Goal: Book appointment/travel/reservation

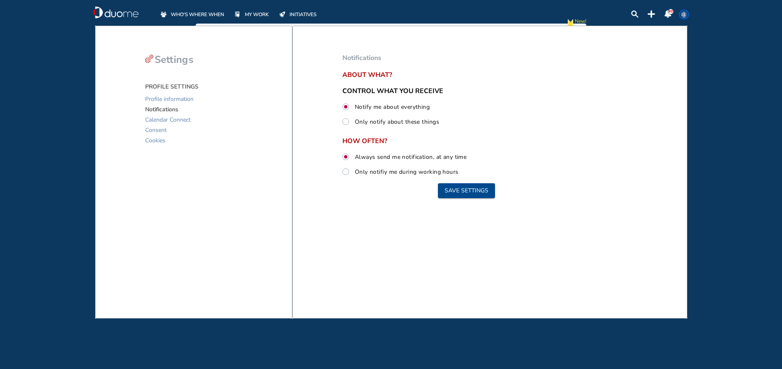
click at [215, 17] on span "WHO'S WHERE WHEN" at bounding box center [197, 14] width 53 height 8
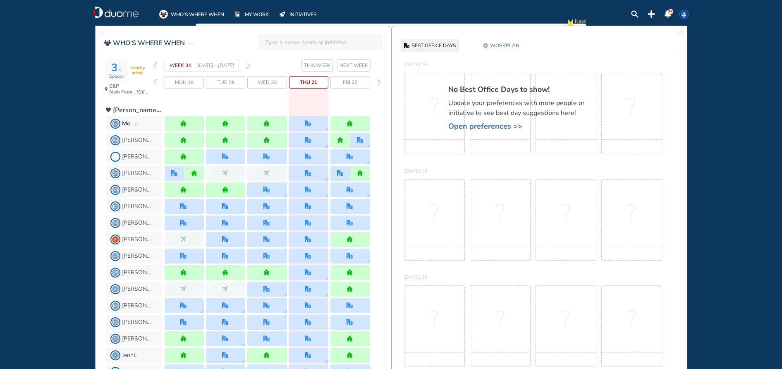
click at [247, 67] on img "forward week" at bounding box center [249, 65] width 4 height 7
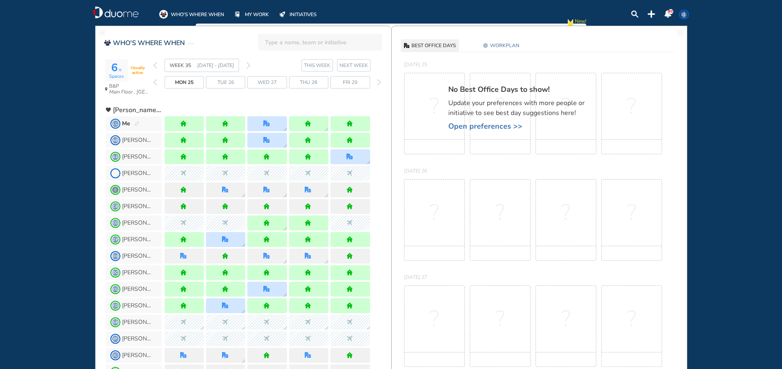
click at [249, 65] on img "forward week" at bounding box center [249, 65] width 4 height 7
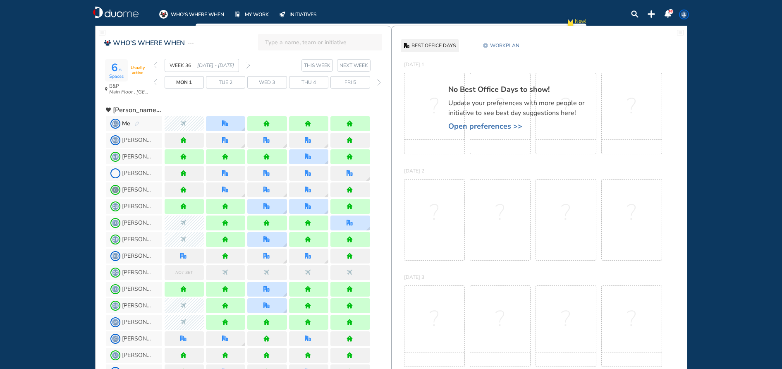
click at [247, 65] on img "forward week" at bounding box center [249, 65] width 4 height 7
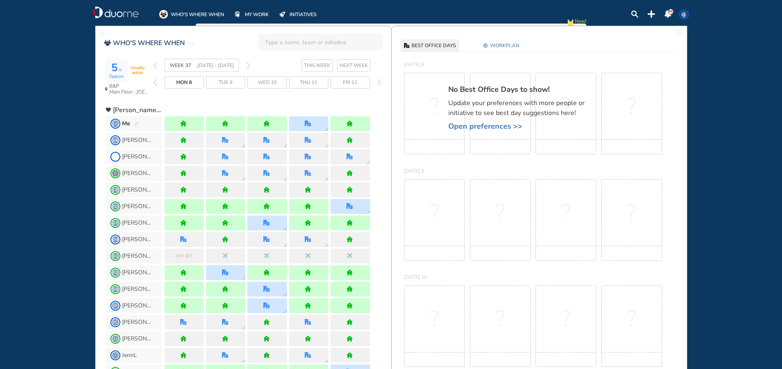
click at [247, 65] on img "forward week" at bounding box center [249, 65] width 4 height 7
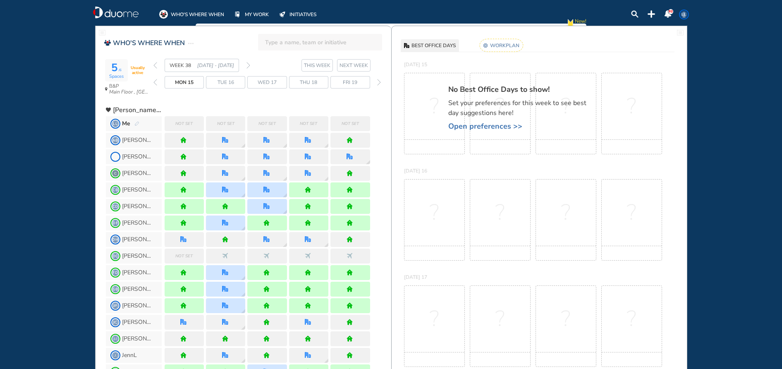
click at [506, 127] on span "Open preferences >>" at bounding box center [521, 126] width 145 height 8
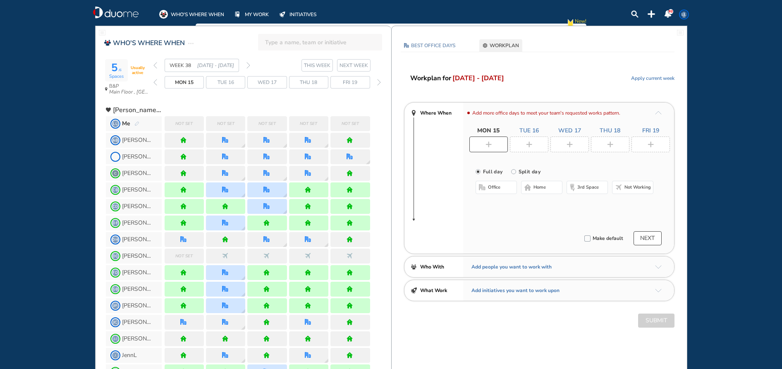
click at [526, 185] on img "home-bdbdbd" at bounding box center [528, 187] width 7 height 7
click at [526, 138] on div at bounding box center [529, 145] width 38 height 16
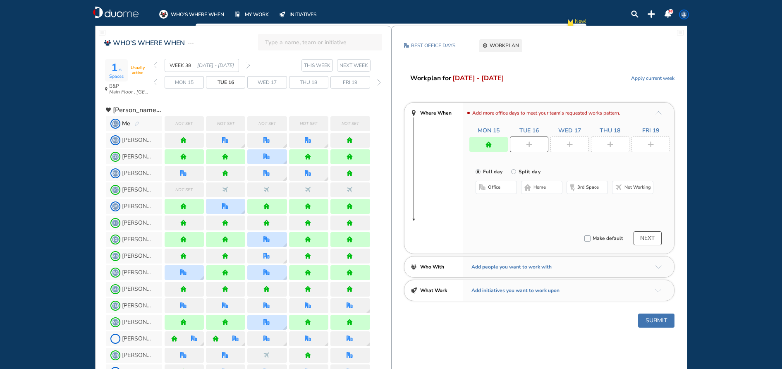
click at [545, 186] on span "home" at bounding box center [540, 187] width 12 height 7
drag, startPoint x: 573, startPoint y: 149, endPoint x: 552, endPoint y: 178, distance: 36.7
click at [573, 149] on div at bounding box center [570, 145] width 38 height 16
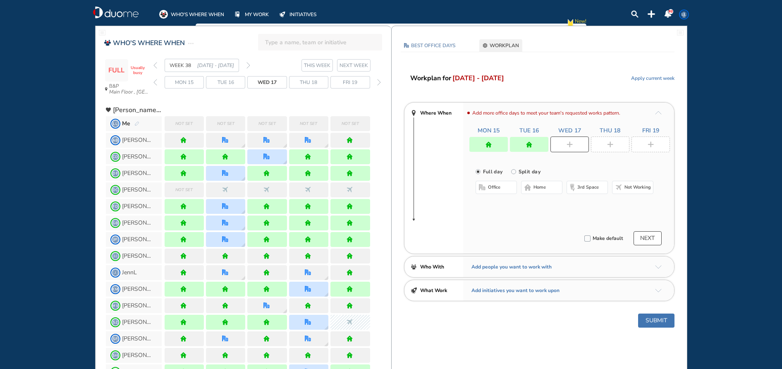
click at [545, 194] on div "office home 3rd space Not working" at bounding box center [565, 188] width 178 height 15
click at [544, 190] on span "home" at bounding box center [540, 187] width 12 height 7
drag, startPoint x: 609, startPoint y: 145, endPoint x: 466, endPoint y: 180, distance: 147.3
click at [610, 145] on img "plus-rounded-bdbdbd" at bounding box center [610, 145] width 6 height 6
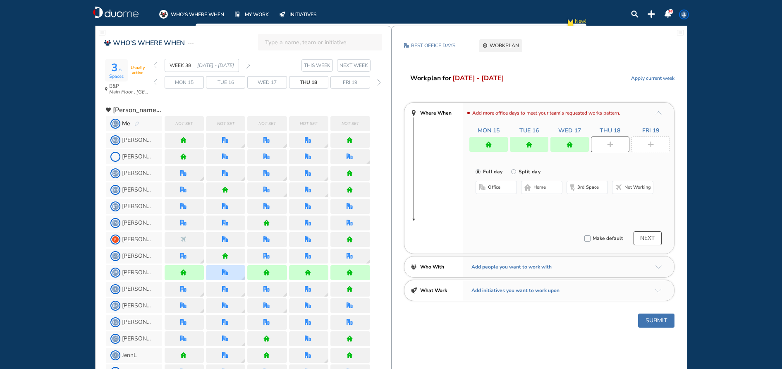
click at [495, 181] on button "office" at bounding box center [496, 187] width 41 height 13
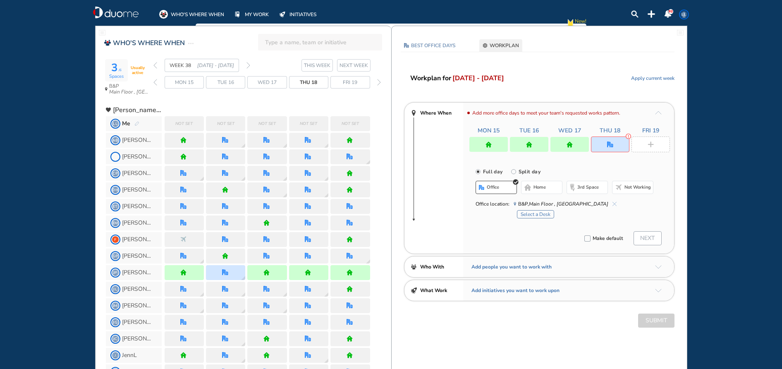
click at [540, 209] on div "Select a Desk" at bounding box center [585, 213] width 137 height 10
click at [537, 211] on button "Select a Desk" at bounding box center [535, 214] width 37 height 8
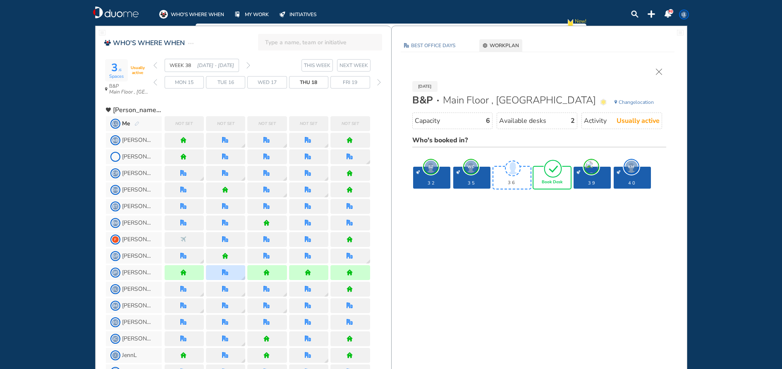
drag, startPoint x: 565, startPoint y: 176, endPoint x: 556, endPoint y: 182, distance: 10.2
click at [557, 179] on div "Book Desk" at bounding box center [552, 178] width 39 height 24
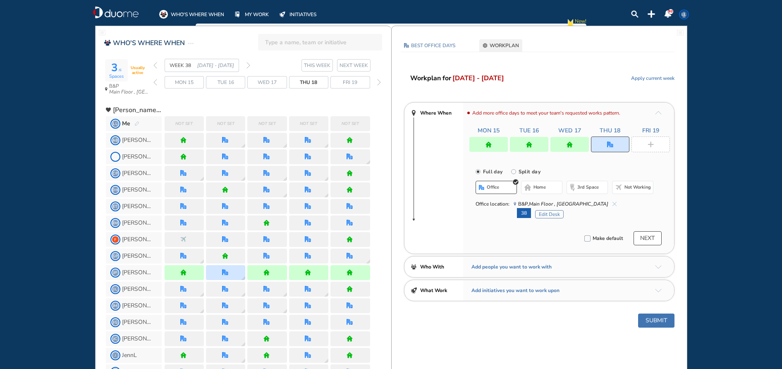
drag, startPoint x: 659, startPoint y: 141, endPoint x: 578, endPoint y: 165, distance: 83.7
click at [659, 142] on div at bounding box center [651, 145] width 38 height 16
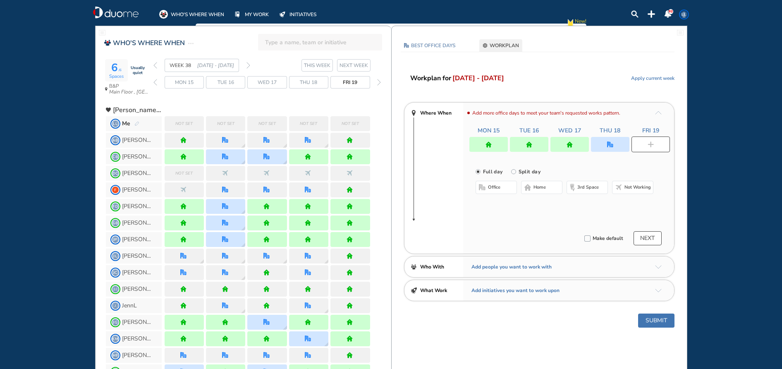
click at [553, 188] on button "home" at bounding box center [541, 187] width 41 height 13
drag, startPoint x: 657, startPoint y: 316, endPoint x: 648, endPoint y: 314, distance: 9.3
click at [656, 316] on button "Submit" at bounding box center [656, 321] width 36 height 14
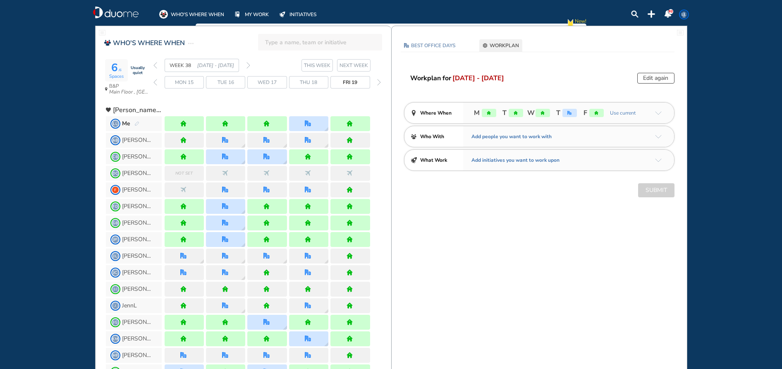
click at [158, 65] on div "WEEK 38 [DATE] - [DATE]" at bounding box center [202, 65] width 97 height 13
click at [156, 67] on img "back week" at bounding box center [156, 65] width 4 height 7
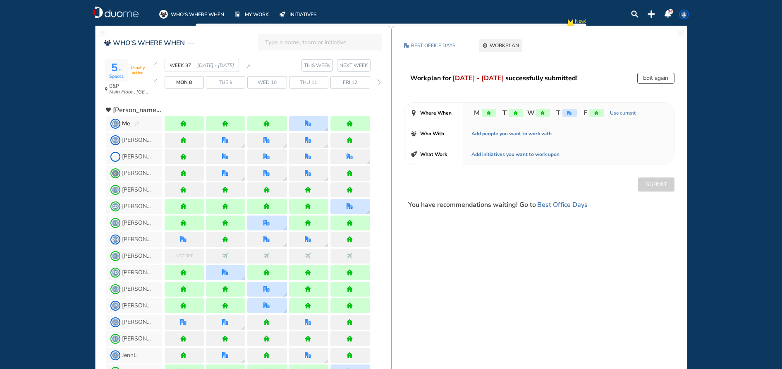
click at [660, 79] on button "Edit again" at bounding box center [656, 78] width 37 height 11
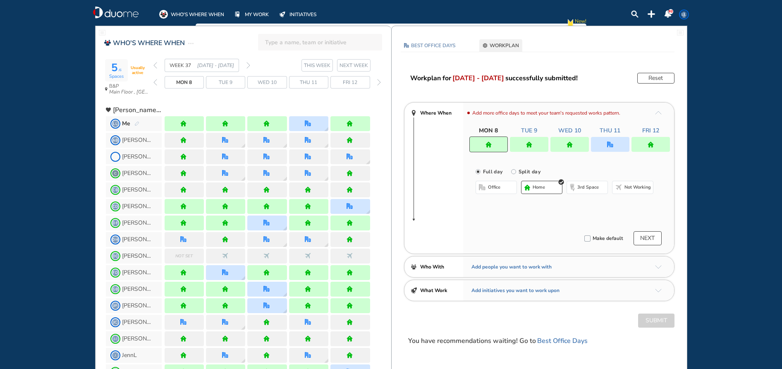
click at [625, 150] on div at bounding box center [610, 144] width 38 height 15
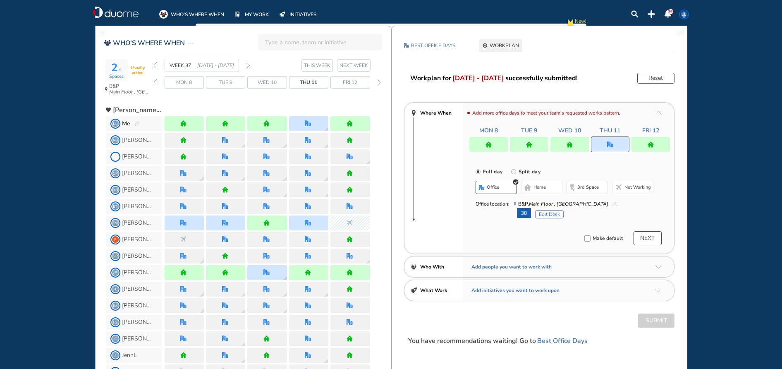
click at [562, 146] on div at bounding box center [570, 144] width 38 height 15
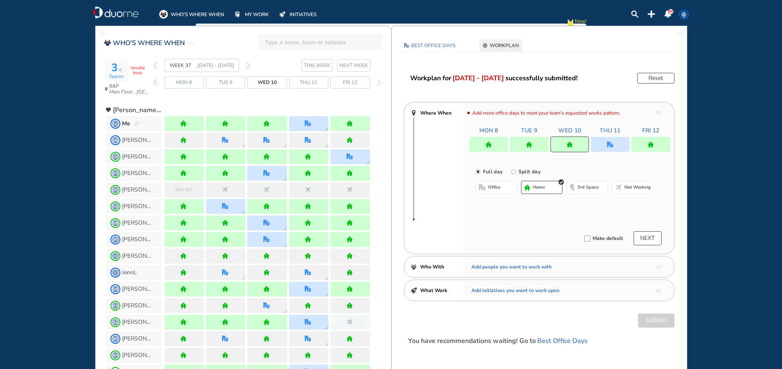
click at [501, 185] on button "office" at bounding box center [496, 187] width 41 height 13
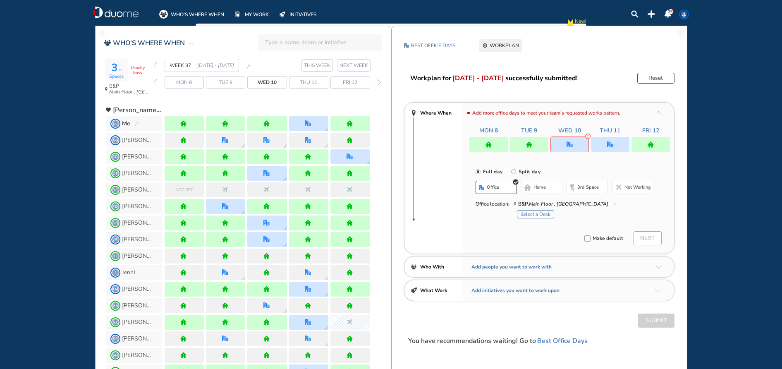
click at [533, 213] on button "Select a Desk" at bounding box center [535, 214] width 37 height 8
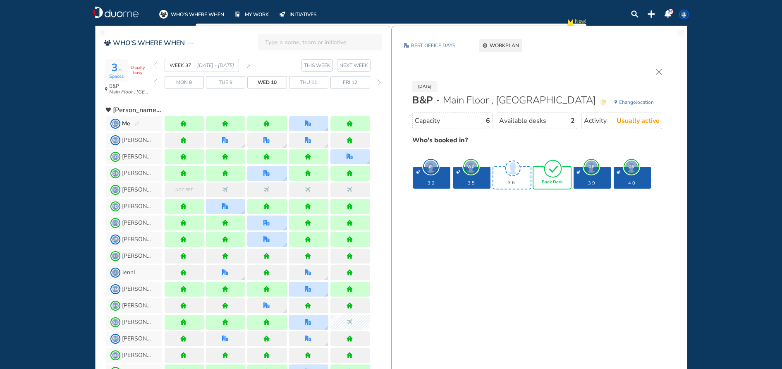
click at [549, 181] on span "Book Desk" at bounding box center [552, 182] width 21 height 5
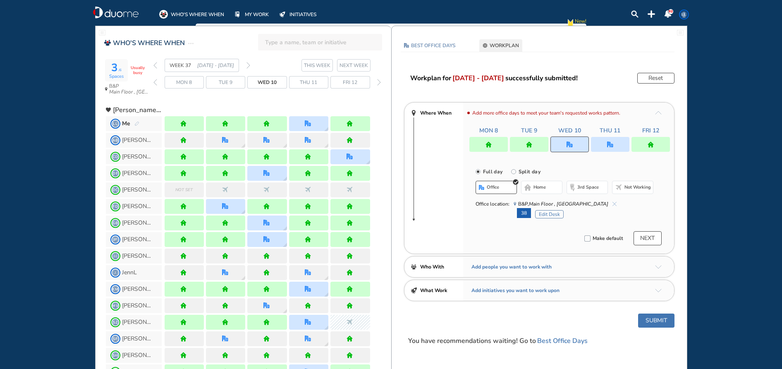
click at [609, 145] on img "office" at bounding box center [610, 145] width 6 height 6
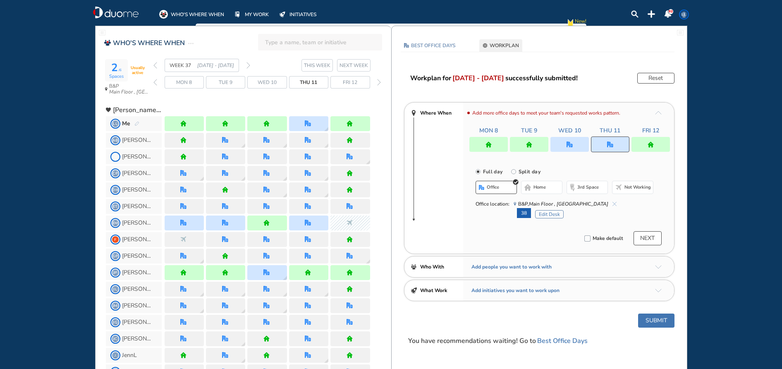
click at [613, 204] on img "cross-thin-blue" at bounding box center [615, 204] width 4 height 4
click at [553, 188] on button "home" at bounding box center [541, 187] width 41 height 13
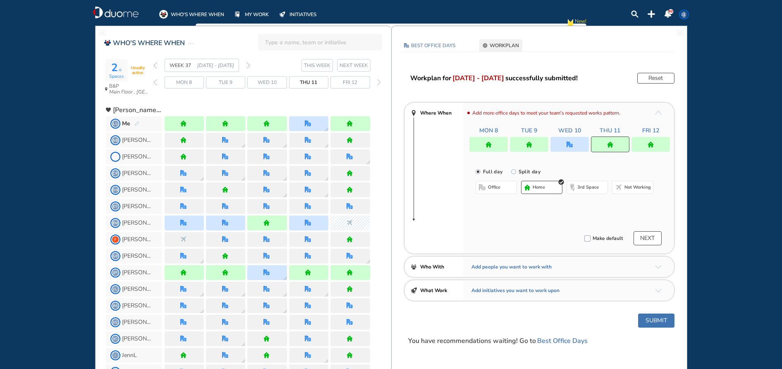
click at [667, 320] on button "Submit" at bounding box center [656, 321] width 36 height 14
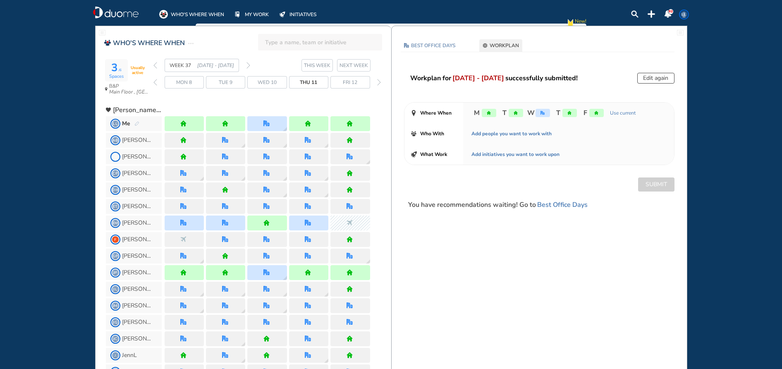
click at [249, 66] on img "forward week" at bounding box center [249, 65] width 4 height 7
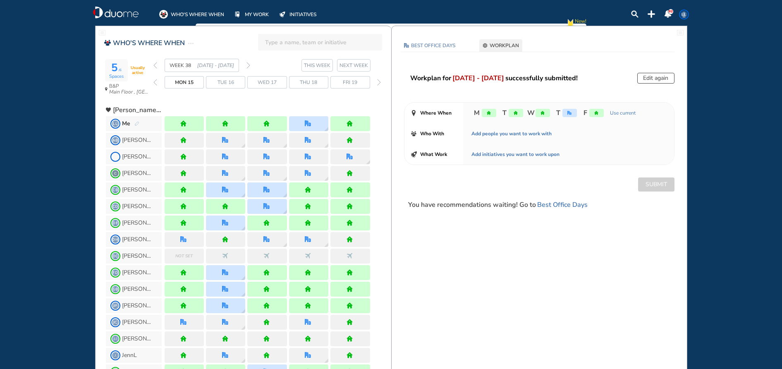
click at [657, 81] on button "Edit again" at bounding box center [656, 78] width 37 height 11
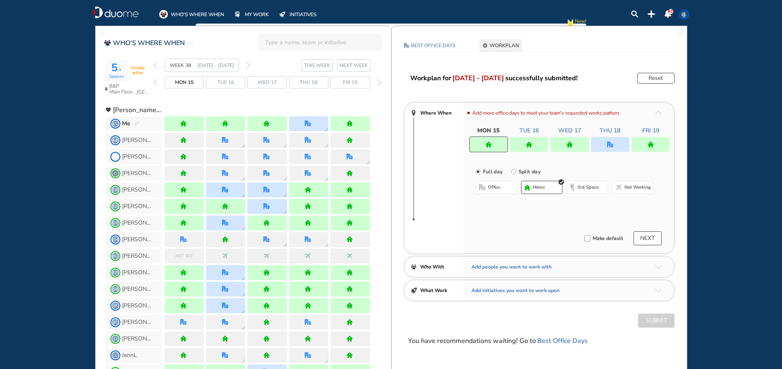
drag, startPoint x: 624, startPoint y: 146, endPoint x: 620, endPoint y: 149, distance: 5.6
click at [623, 146] on div at bounding box center [610, 144] width 38 height 15
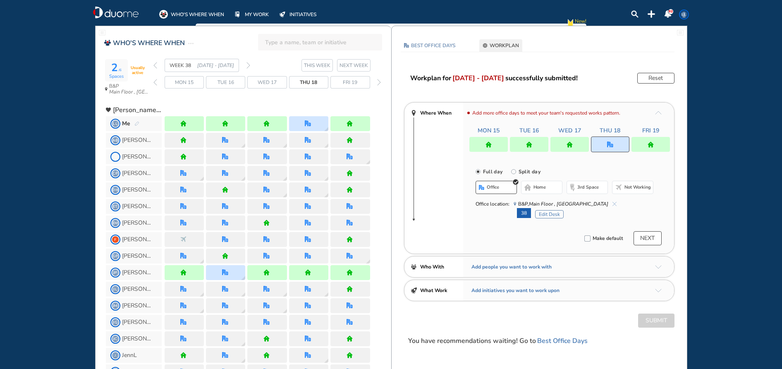
click at [613, 204] on img "cross-thin-blue" at bounding box center [615, 204] width 4 height 4
click at [548, 189] on button "home" at bounding box center [541, 187] width 41 height 13
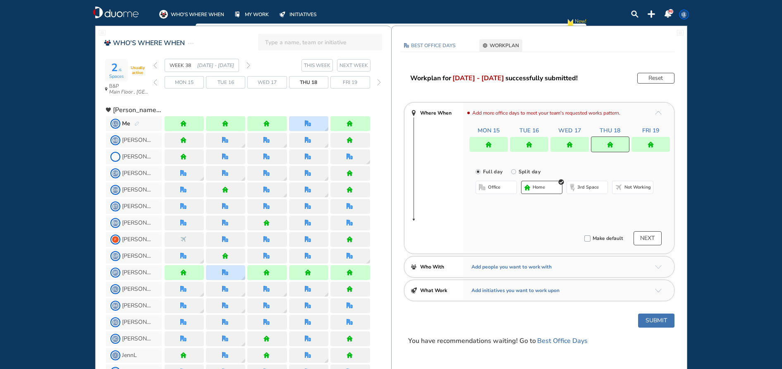
click at [572, 144] on img "home" at bounding box center [570, 145] width 6 height 6
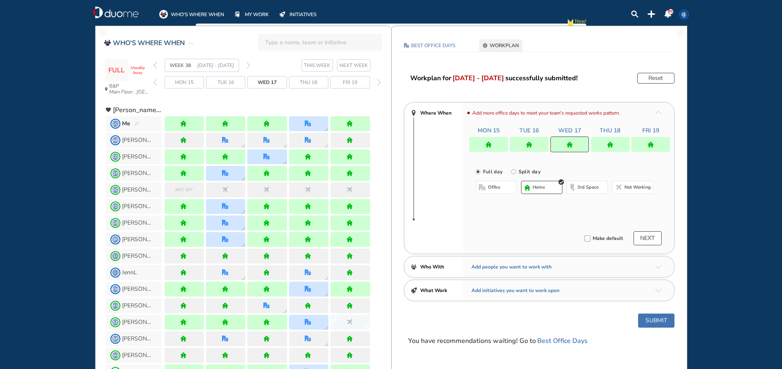
click at [506, 188] on button "office" at bounding box center [496, 187] width 41 height 13
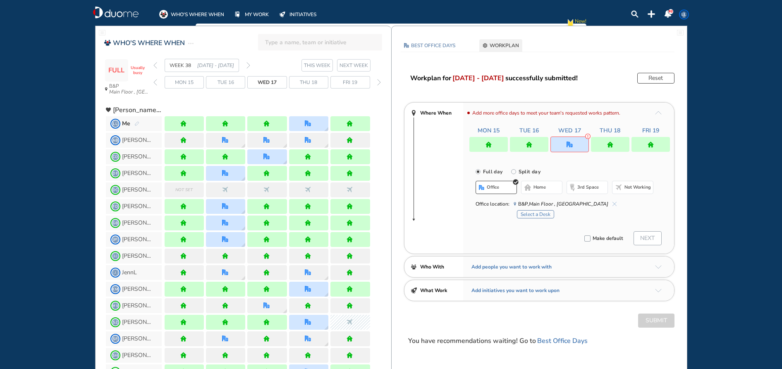
click at [537, 214] on button "Select a Desk" at bounding box center [535, 214] width 37 height 8
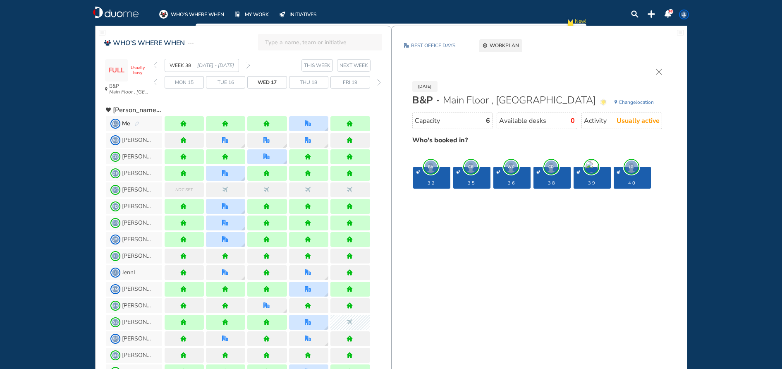
click at [662, 70] on img "cross-thin" at bounding box center [659, 72] width 6 height 6
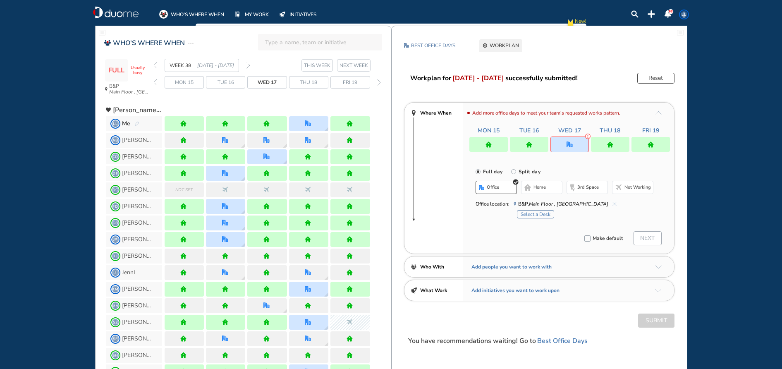
click at [552, 189] on button "home" at bounding box center [541, 187] width 41 height 13
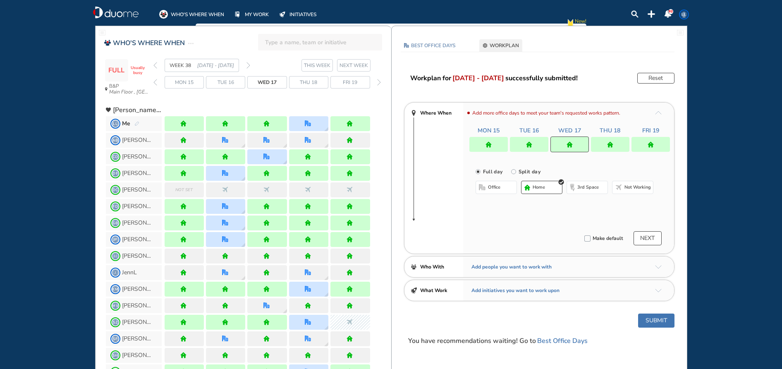
click at [620, 138] on div at bounding box center [610, 144] width 38 height 15
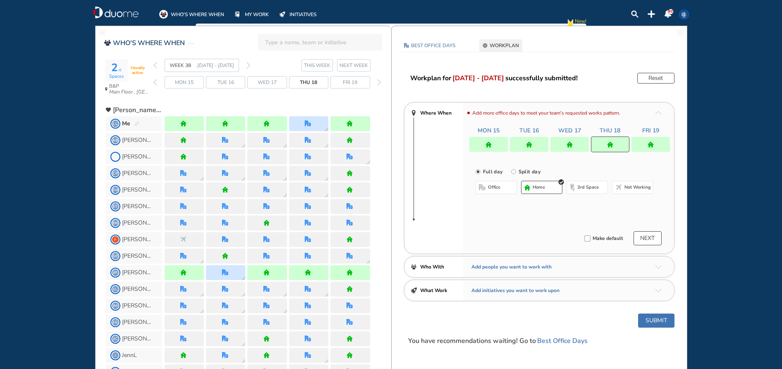
click at [491, 190] on span "office" at bounding box center [494, 187] width 12 height 7
click at [502, 208] on div "office home 3rd space Not working Select location" at bounding box center [565, 196] width 178 height 31
click at [501, 205] on button "Select location" at bounding box center [497, 204] width 33 height 8
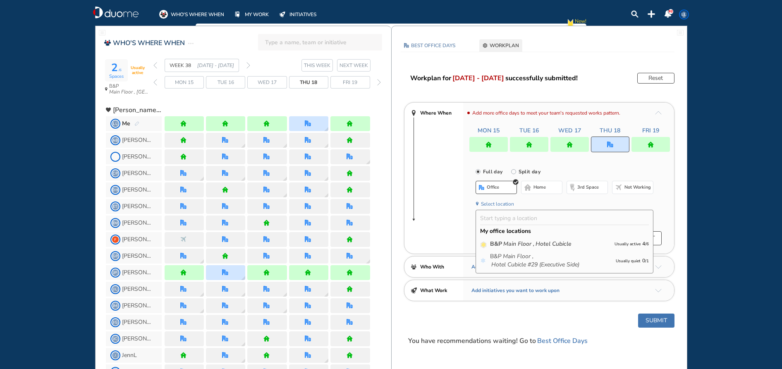
click at [513, 198] on span "Select location" at bounding box center [565, 203] width 178 height 10
click at [506, 202] on button "Select location" at bounding box center [497, 204] width 33 height 8
click at [511, 242] on icon "Main Floor ," at bounding box center [519, 244] width 31 height 8
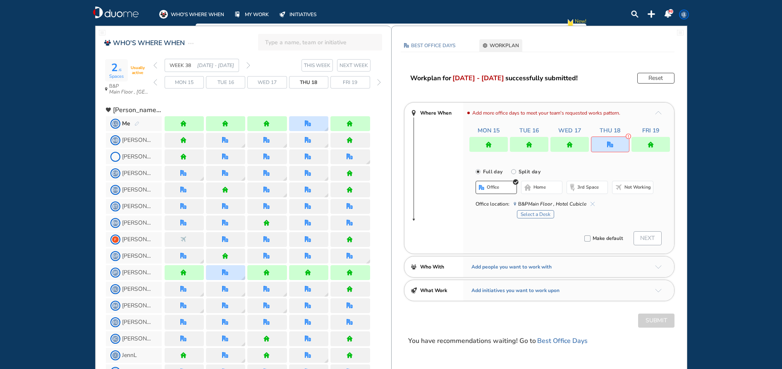
click at [545, 212] on button "Select a Desk" at bounding box center [535, 214] width 37 height 8
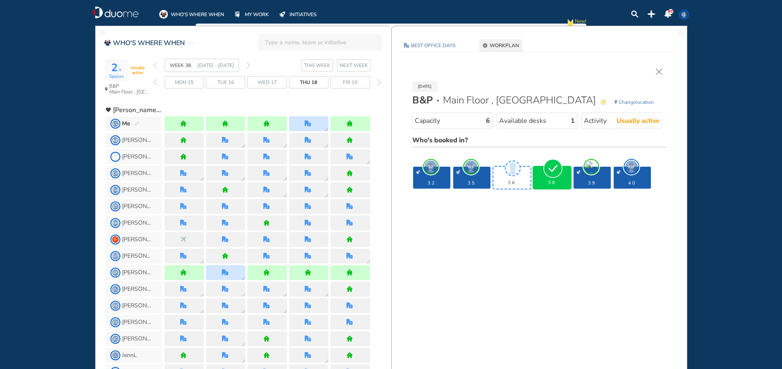
click at [551, 177] on img "tick-rounded-background" at bounding box center [553, 168] width 19 height 19
click at [660, 70] on img "cross-thin" at bounding box center [659, 72] width 6 height 6
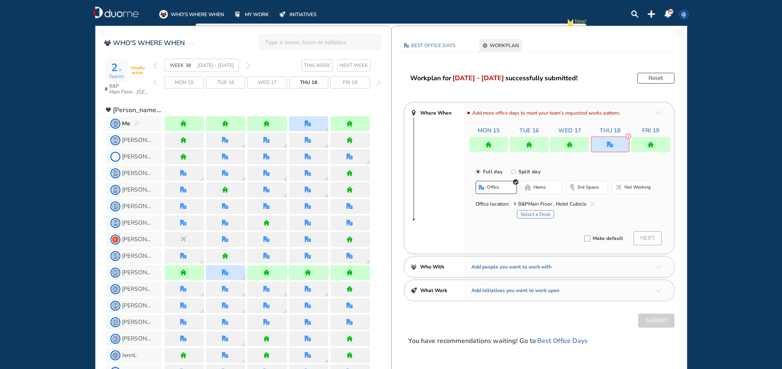
click at [643, 209] on div "Select a Desk" at bounding box center [585, 213] width 137 height 10
click at [533, 213] on button "Select a Desk" at bounding box center [535, 214] width 37 height 8
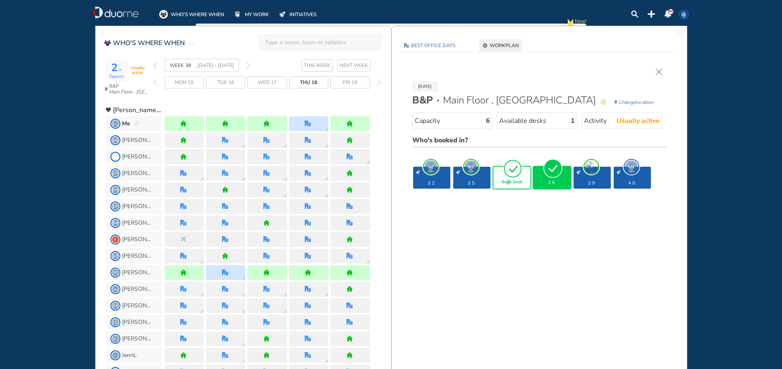
click at [509, 182] on span "Book Desk" at bounding box center [512, 182] width 21 height 5
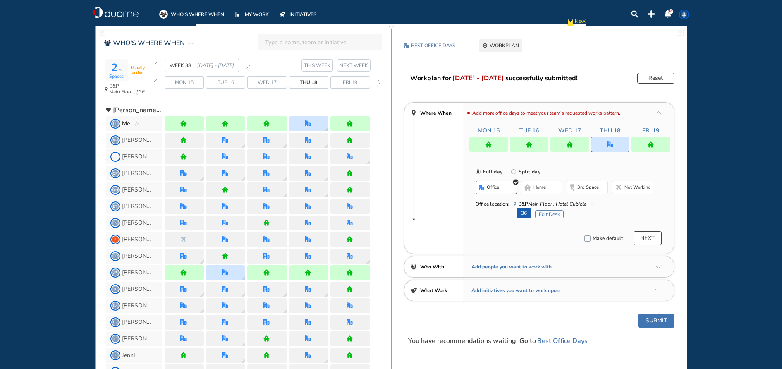
click at [546, 214] on button "Edit Desk" at bounding box center [549, 214] width 29 height 8
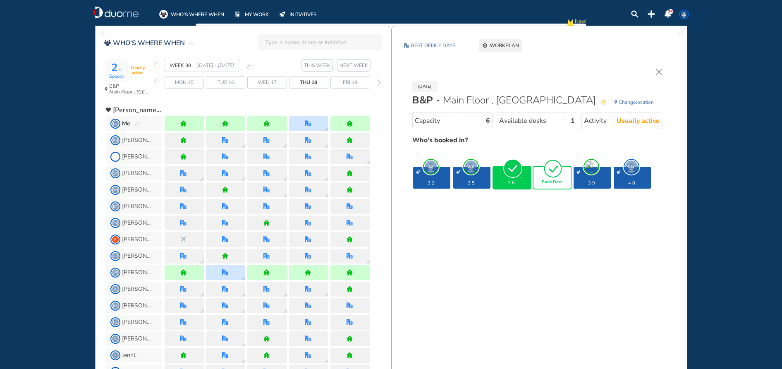
click at [568, 185] on div "Book Desk" at bounding box center [552, 178] width 37 height 22
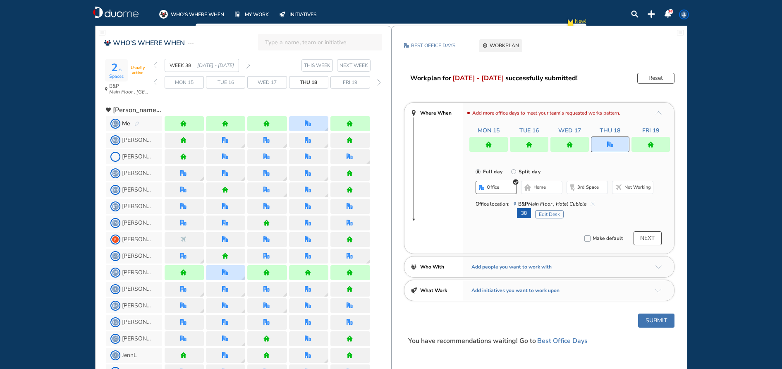
click at [662, 320] on button "Submit" at bounding box center [656, 321] width 36 height 14
